Goal: Task Accomplishment & Management: Manage account settings

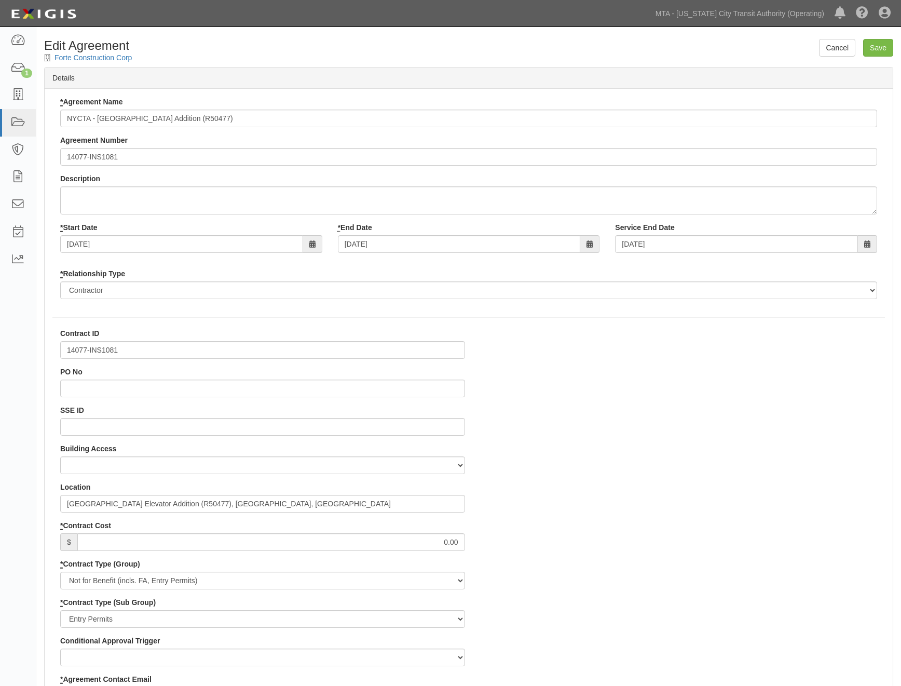
select select
drag, startPoint x: 252, startPoint y: 503, endPoint x: 44, endPoint y: 510, distance: 208.7
type input "[GEOGRAPHIC_DATA], [GEOGRAPHIC_DATA]"
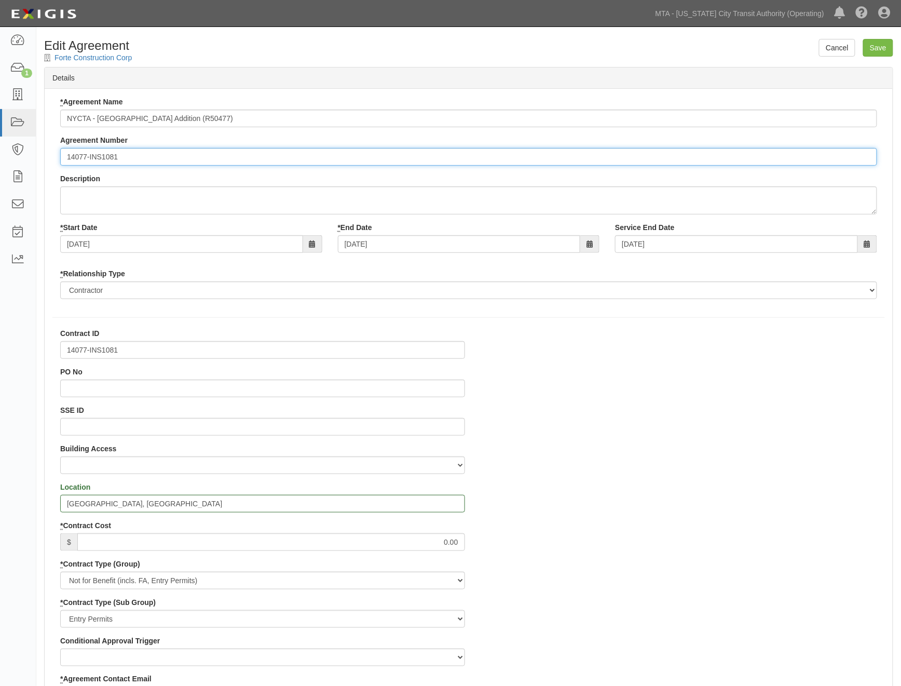
click at [66, 157] on input "14077-INS1081" at bounding box center [468, 157] width 817 height 18
paste input "EP/Job No."
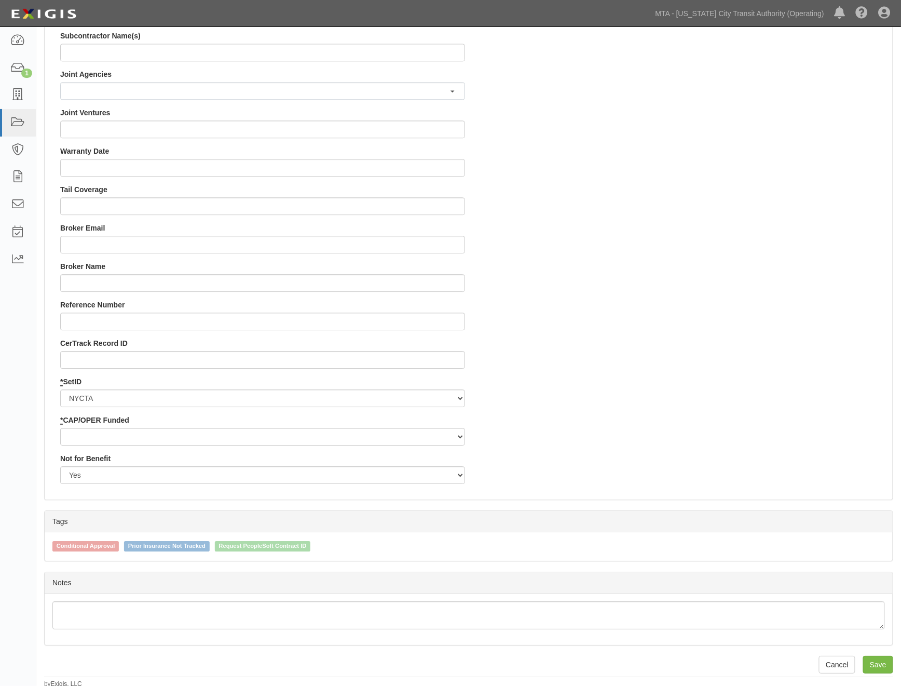
scroll to position [876, 0]
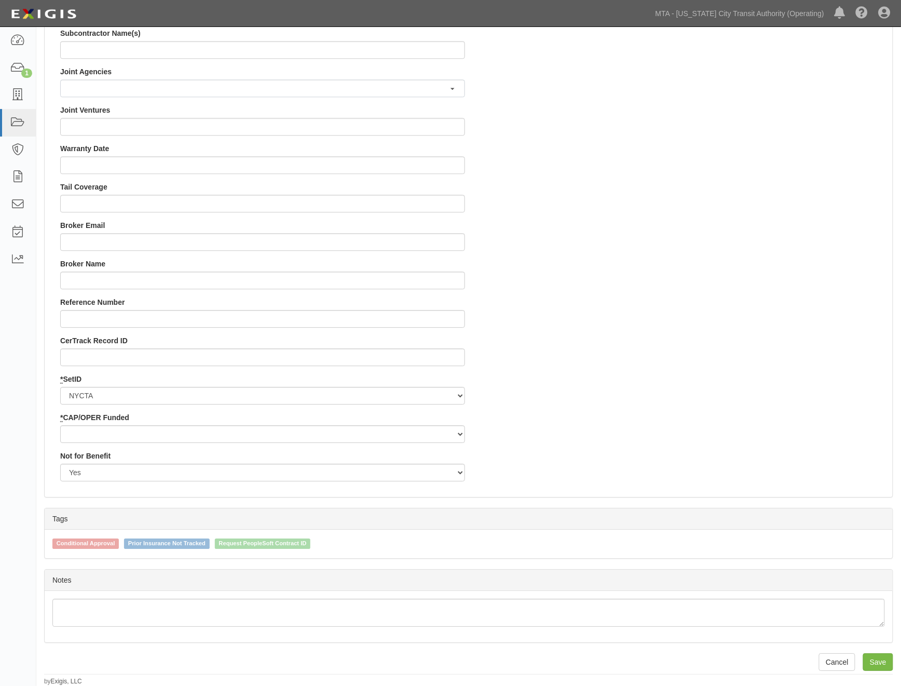
type input "EP/Job No. 14077-INS1081"
click at [127, 432] on select "Capital Operating" at bounding box center [262, 434] width 405 height 18
select select "439"
click at [60, 425] on select "Capital Operating" at bounding box center [262, 434] width 405 height 18
click at [876, 657] on input "Save" at bounding box center [878, 662] width 30 height 18
